Goal: Task Accomplishment & Management: Complete application form

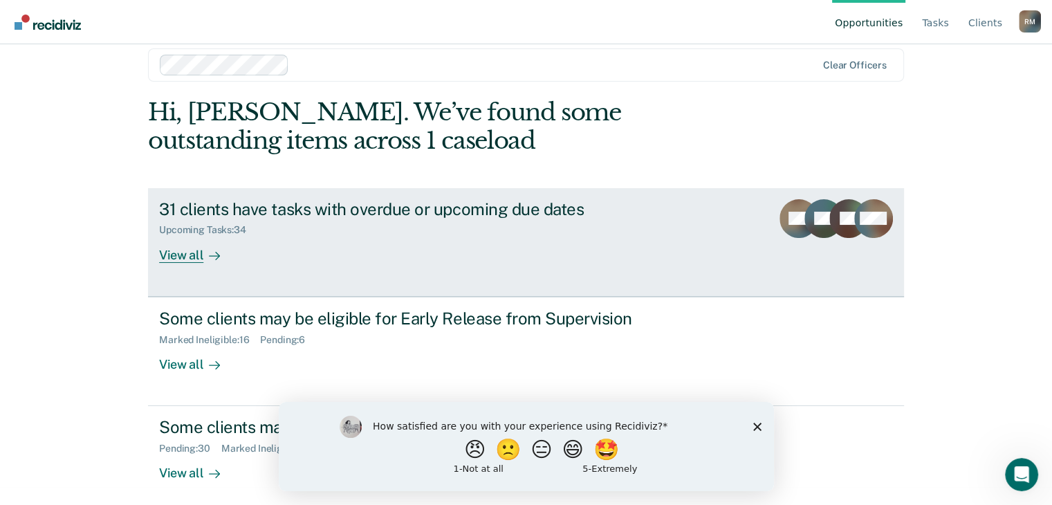
scroll to position [28, 0]
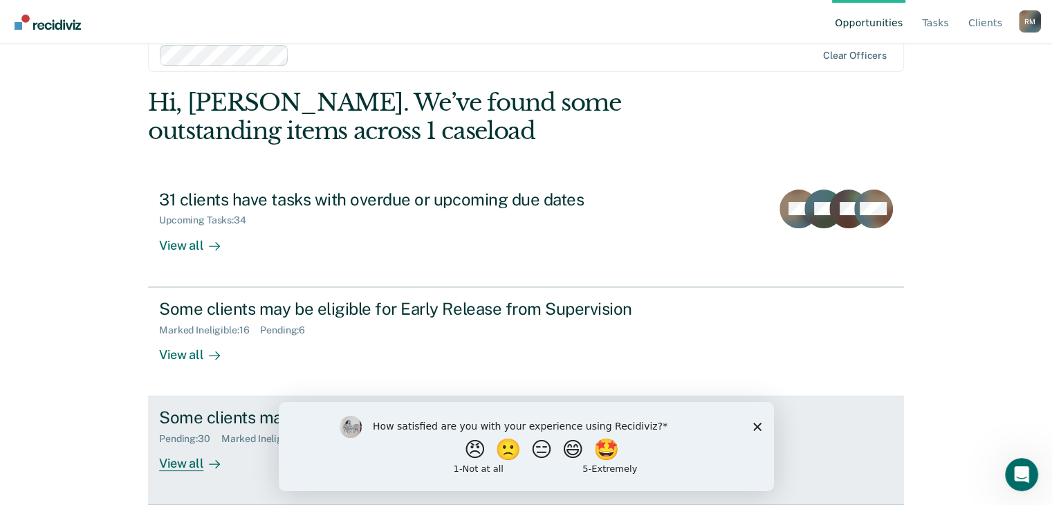
click at [170, 465] on div "View all" at bounding box center [197, 458] width 77 height 27
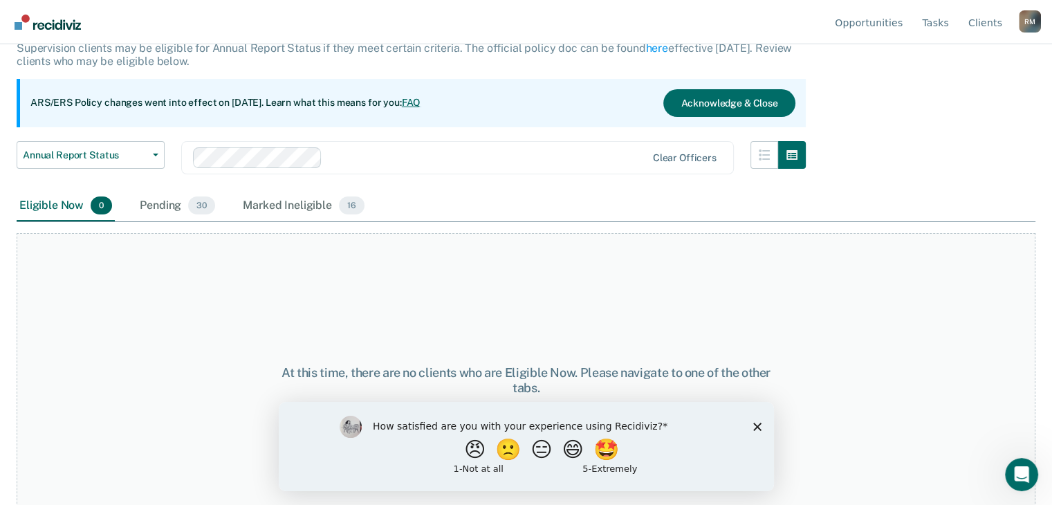
scroll to position [115, 0]
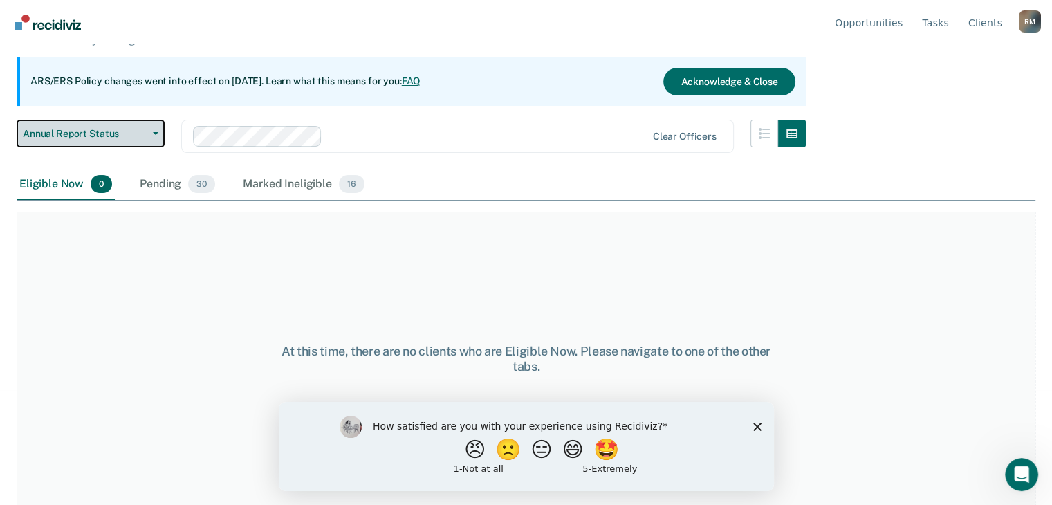
click at [153, 132] on icon "button" at bounding box center [156, 133] width 6 height 3
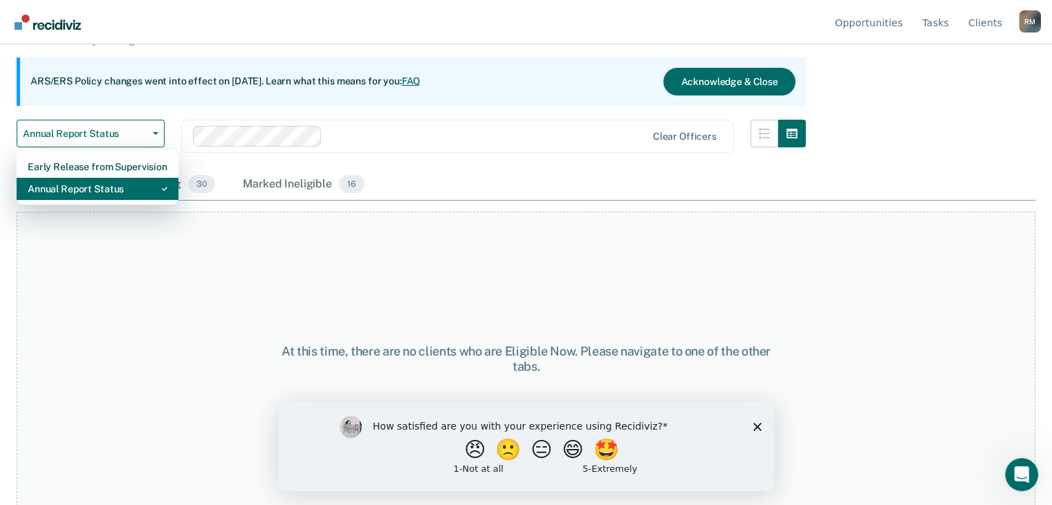
click at [135, 183] on div "Annual Report Status" at bounding box center [98, 189] width 140 height 22
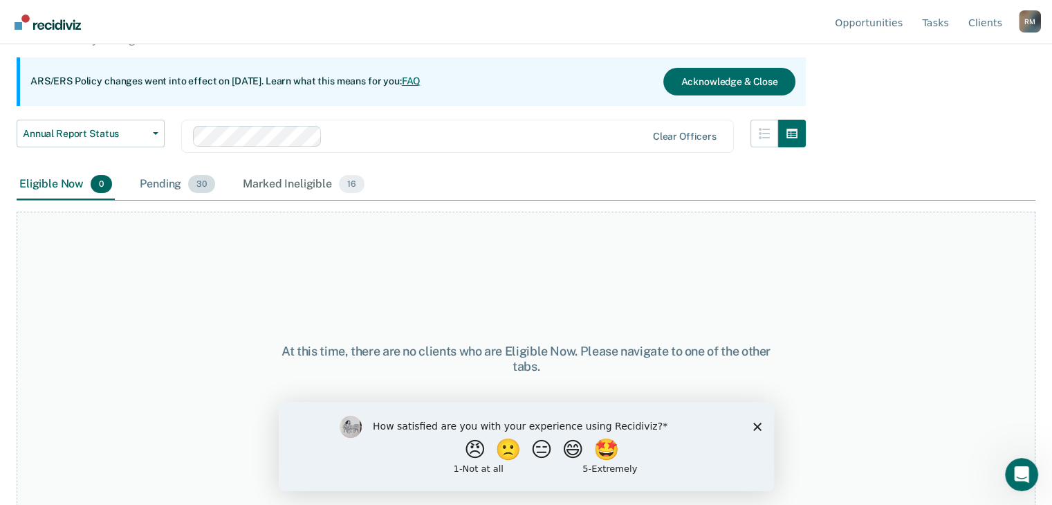
click at [158, 183] on div "Pending 30" at bounding box center [177, 184] width 81 height 30
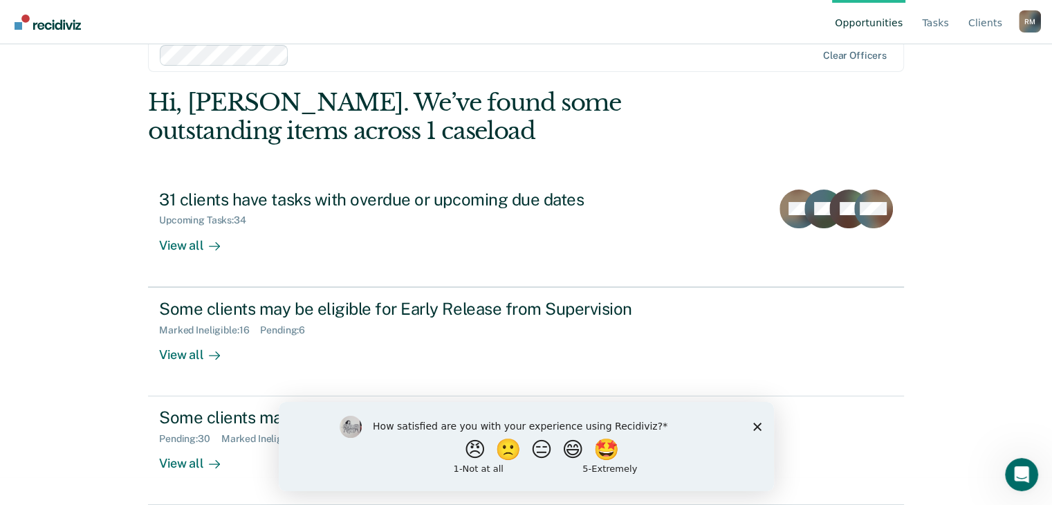
scroll to position [28, 0]
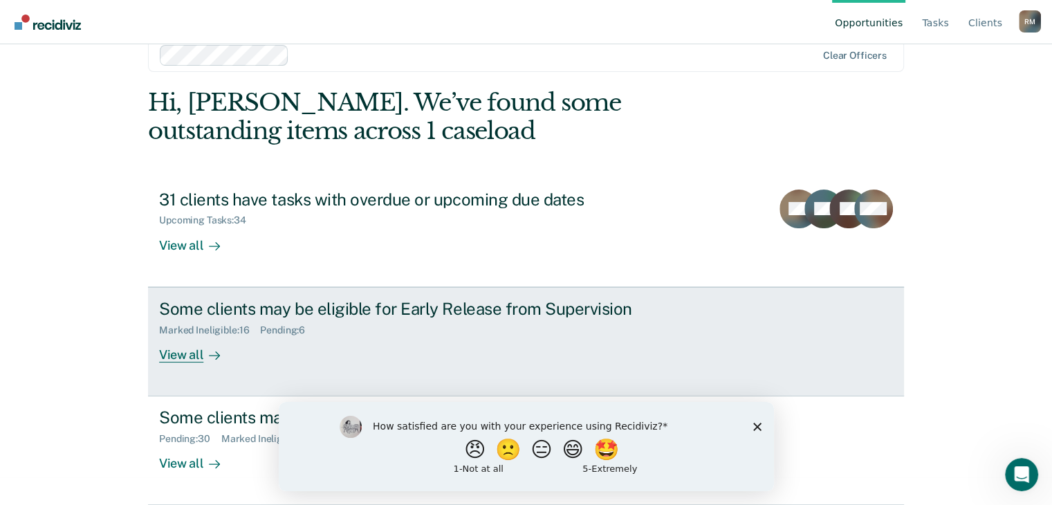
click at [174, 359] on div "View all" at bounding box center [197, 348] width 77 height 27
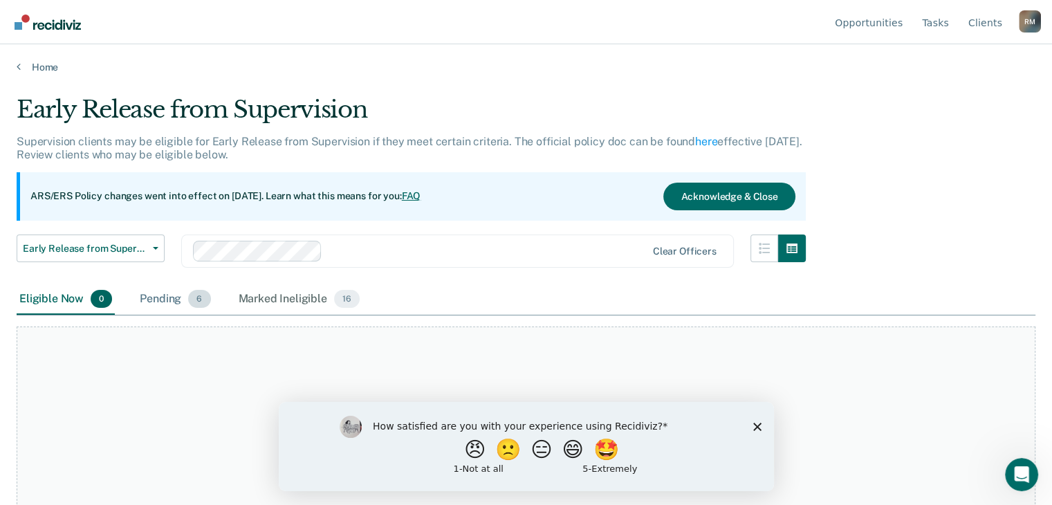
click at [194, 302] on span "6" at bounding box center [199, 299] width 22 height 18
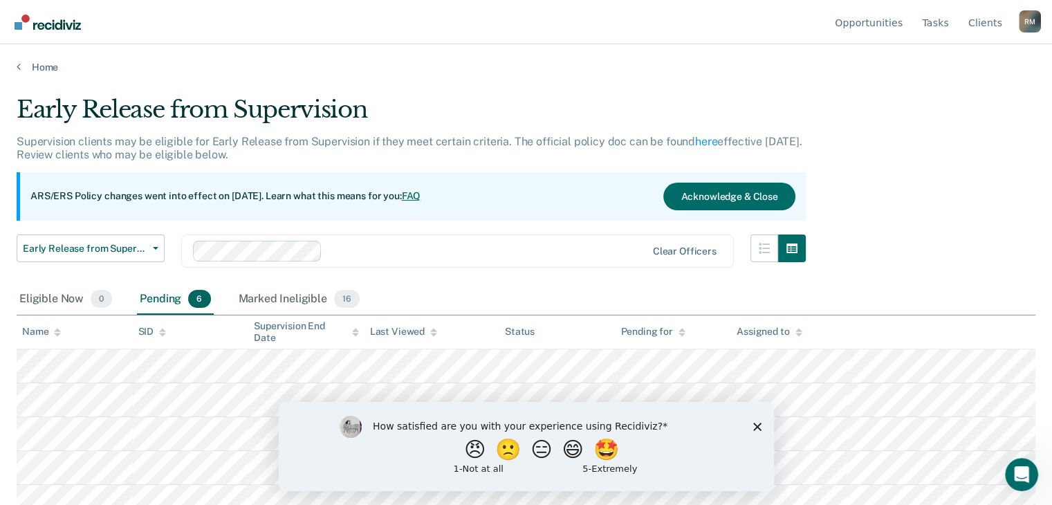
scroll to position [46, 0]
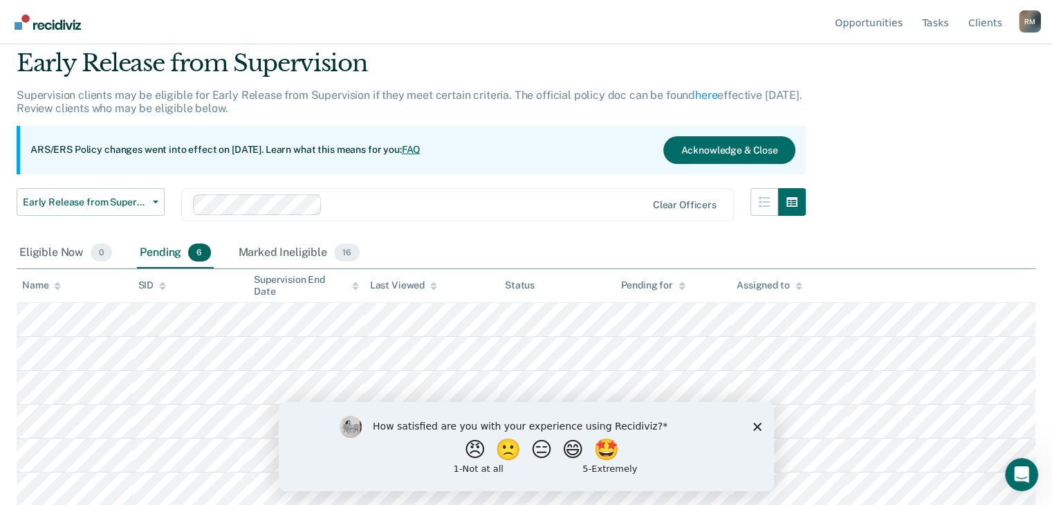
scroll to position [28, 0]
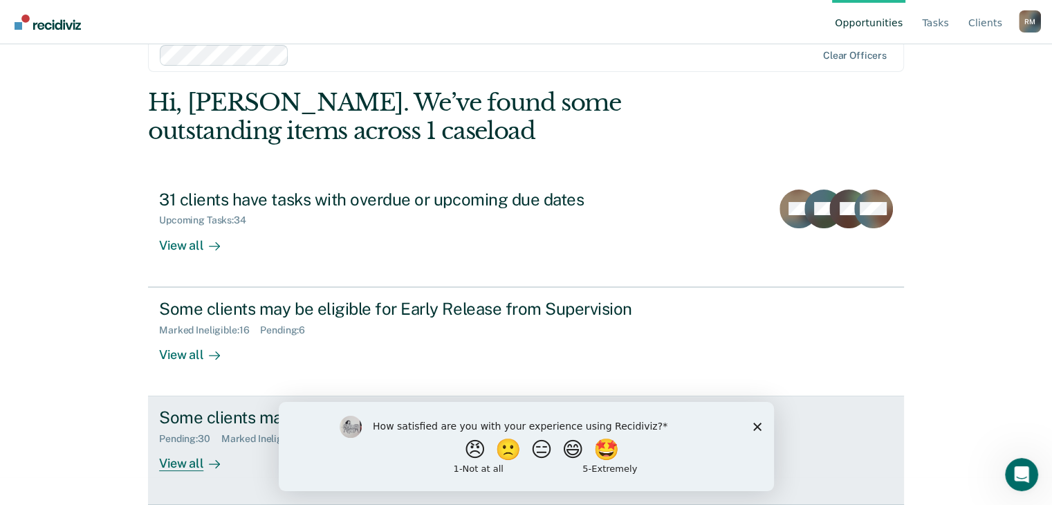
click at [188, 467] on div "View all" at bounding box center [197, 458] width 77 height 27
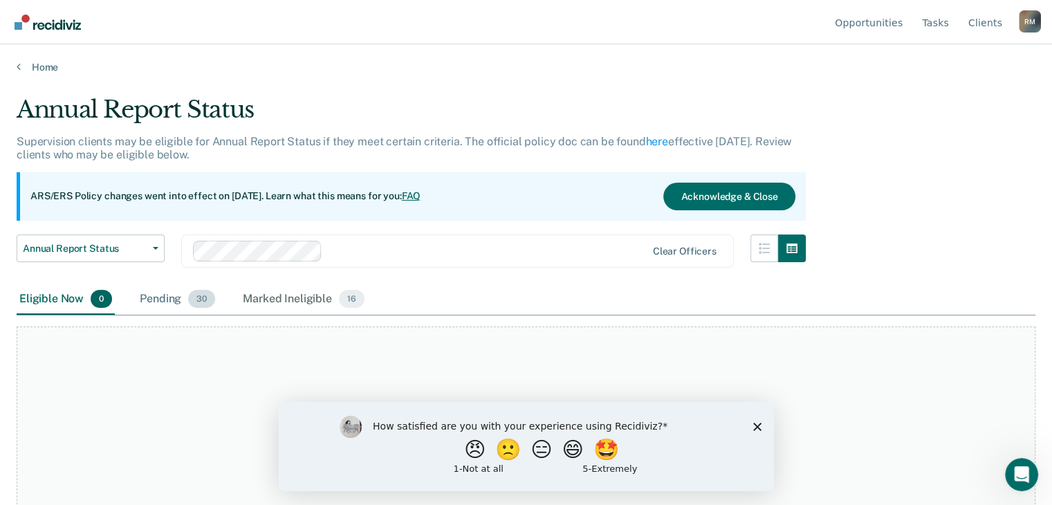
click at [195, 308] on div "Pending 30" at bounding box center [177, 299] width 81 height 30
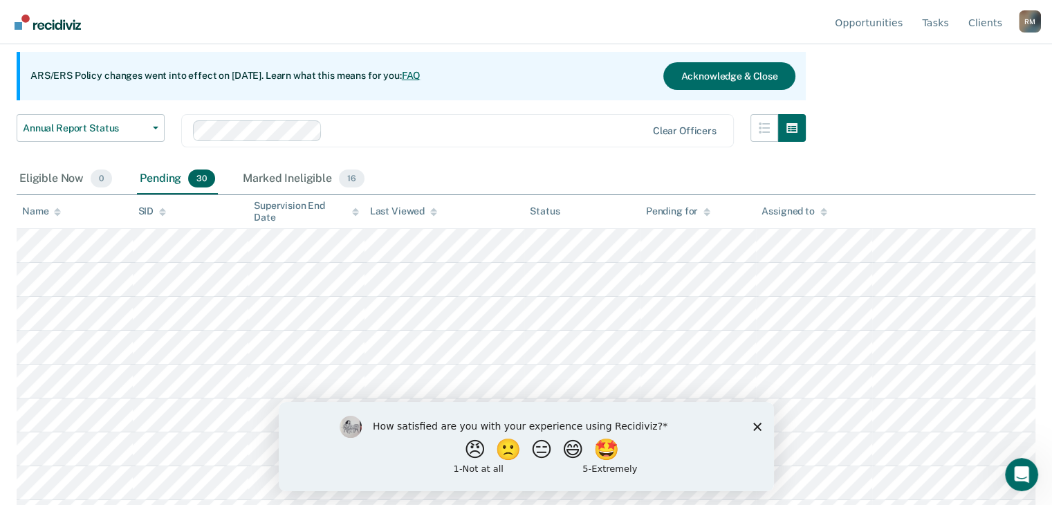
scroll to position [99, 0]
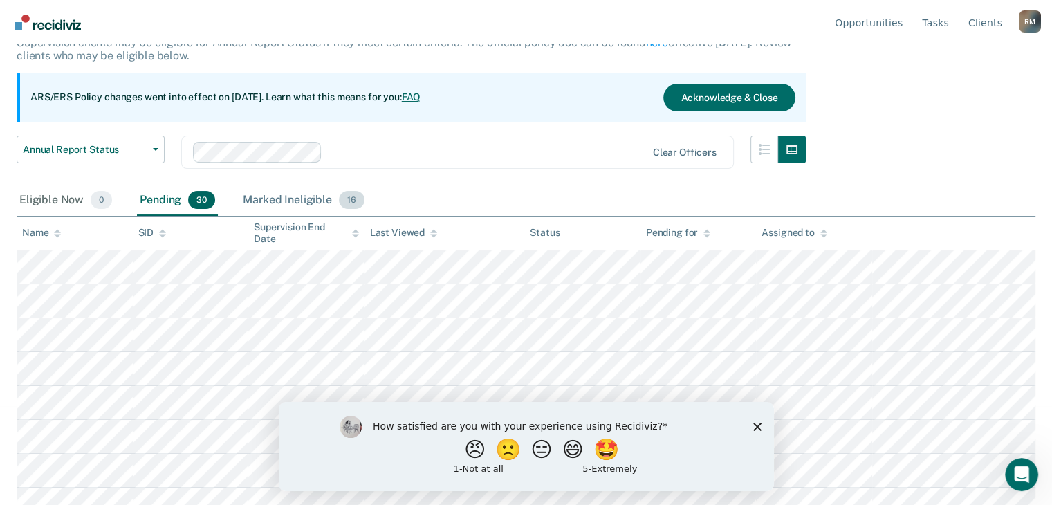
click at [348, 205] on span "16" at bounding box center [352, 200] width 26 height 18
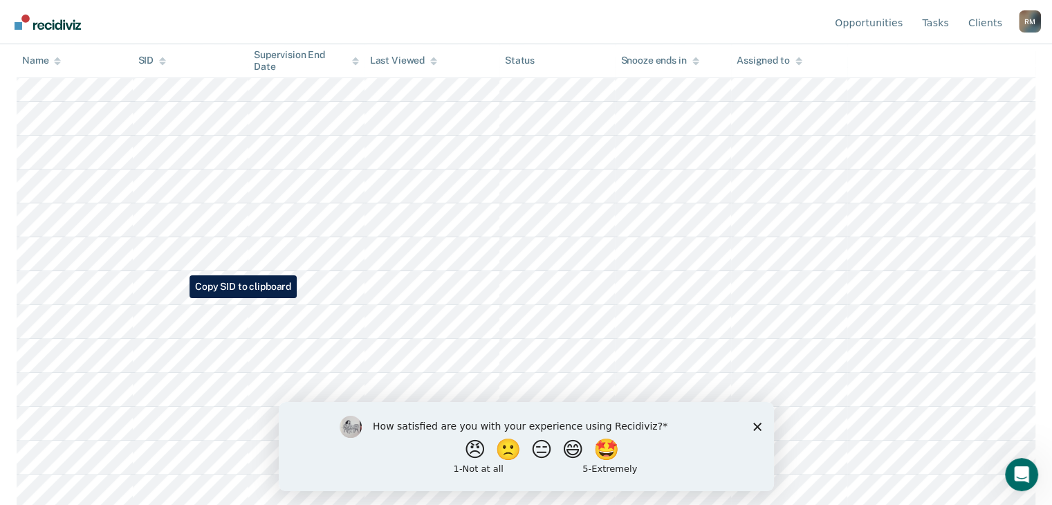
scroll to position [385, 0]
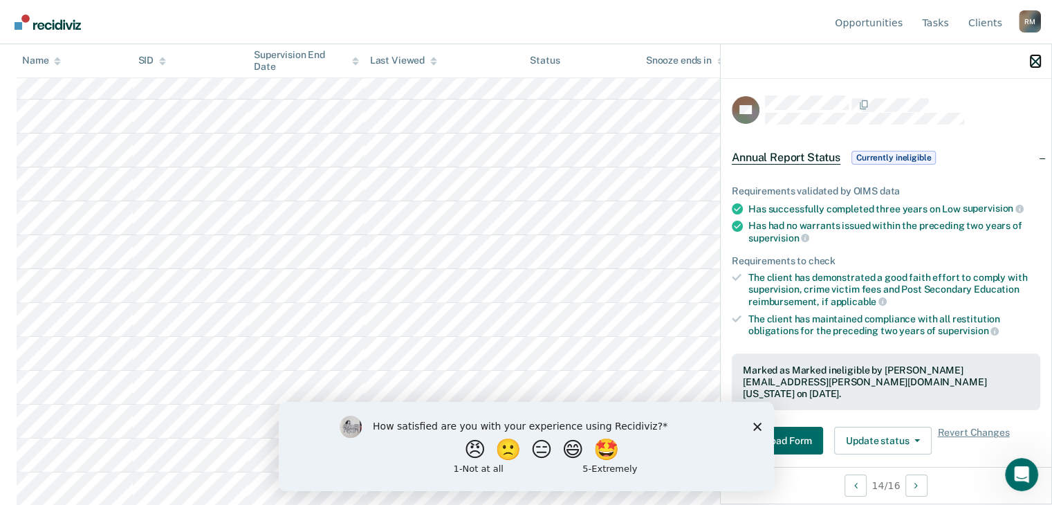
click at [1036, 62] on icon "button" at bounding box center [1035, 62] width 10 height 10
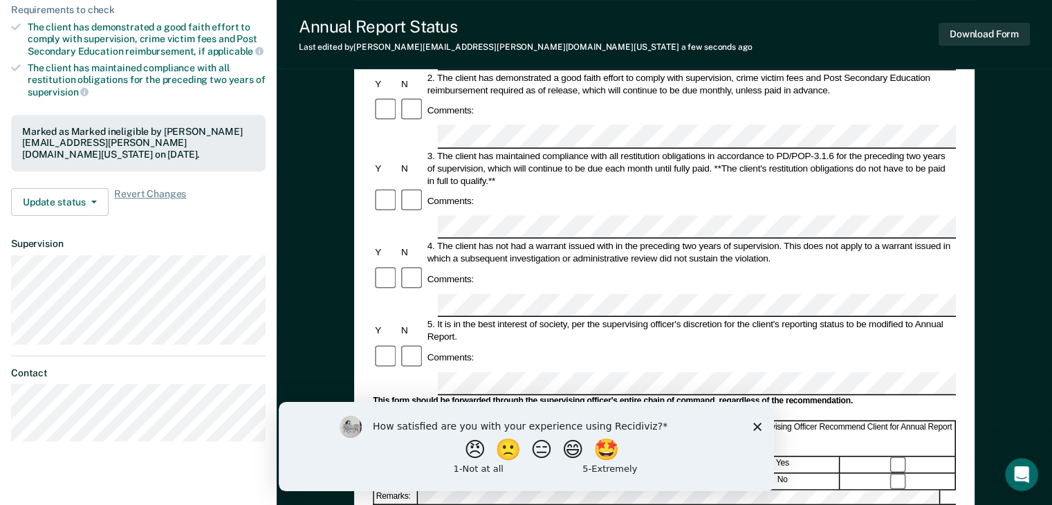
scroll to position [277, 0]
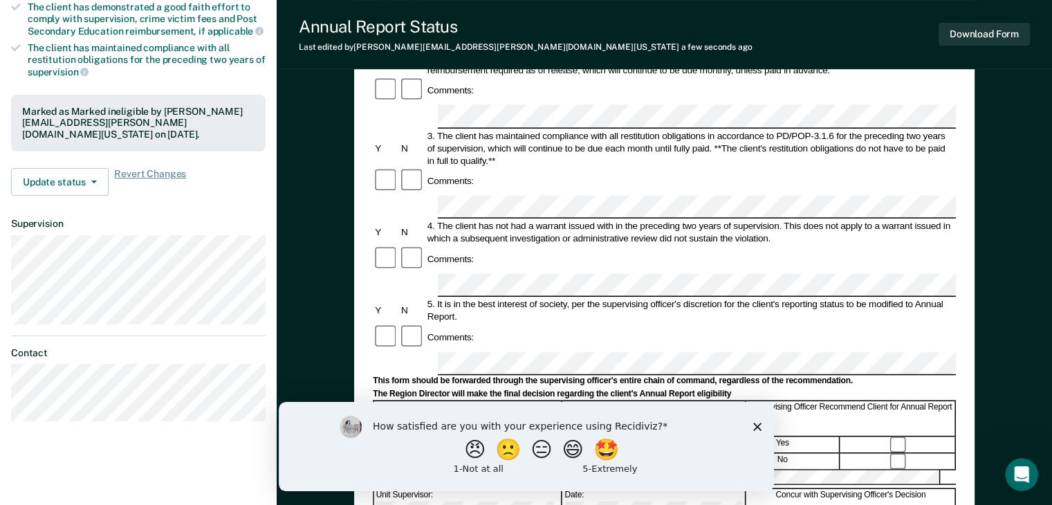
click at [759, 424] on polygon "Close survey" at bounding box center [756, 426] width 8 height 8
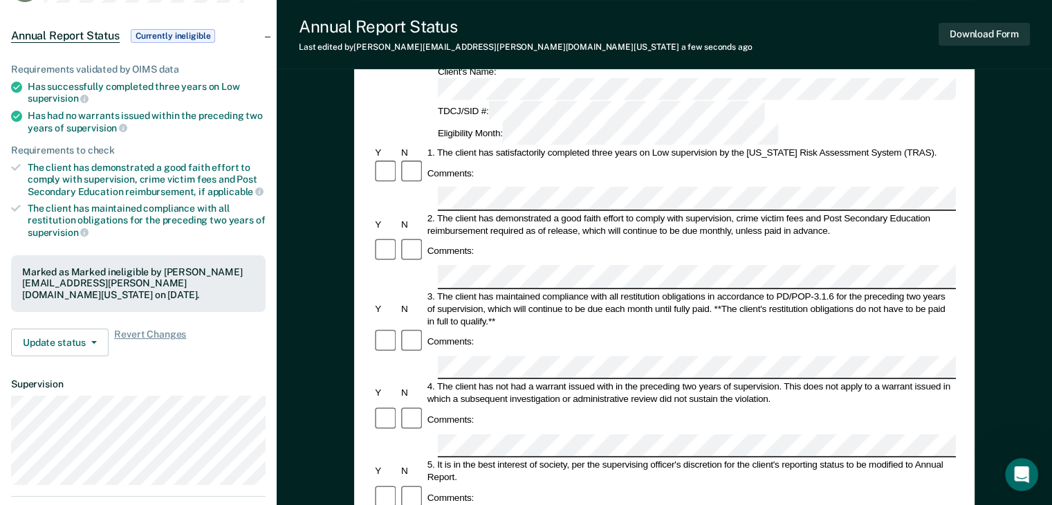
scroll to position [138, 0]
